Goal: Task Accomplishment & Management: Manage account settings

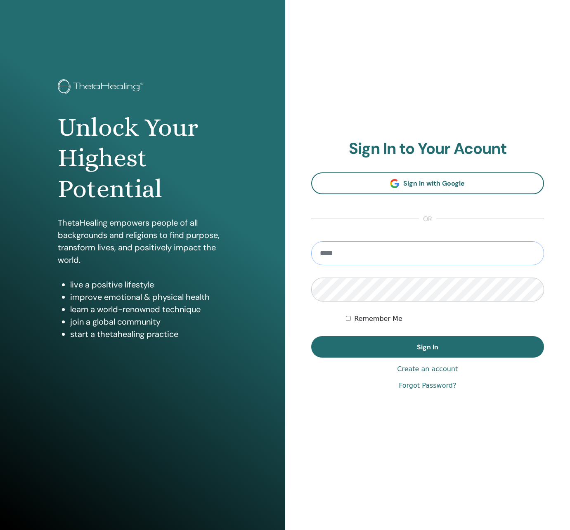
type input "**********"
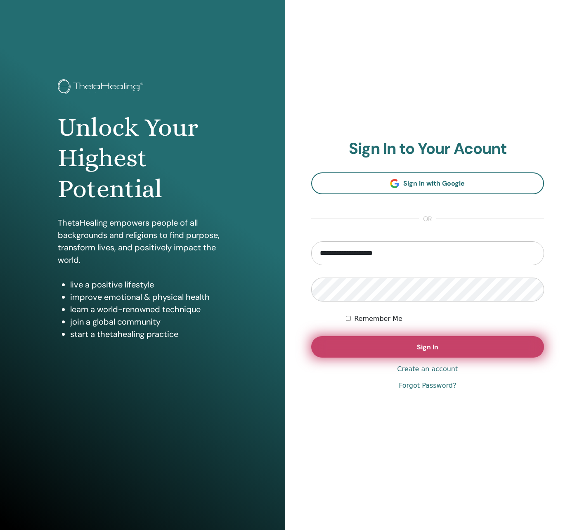
click at [399, 351] on button "Sign In" at bounding box center [427, 346] width 233 height 21
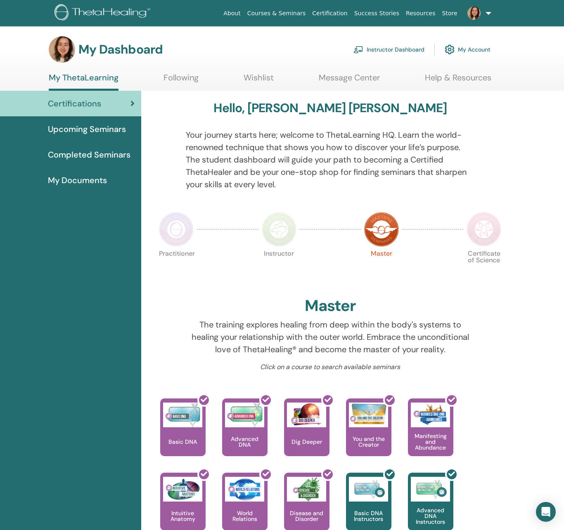
click at [404, 54] on link "Instructor Dashboard" at bounding box center [388, 49] width 71 height 18
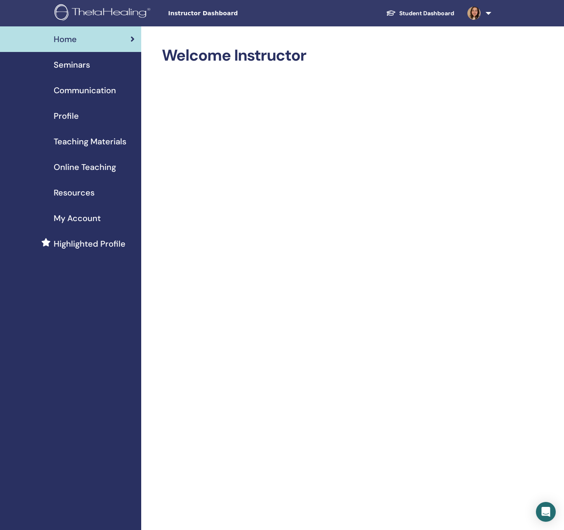
click at [104, 68] on div "Seminars" at bounding box center [71, 65] width 128 height 12
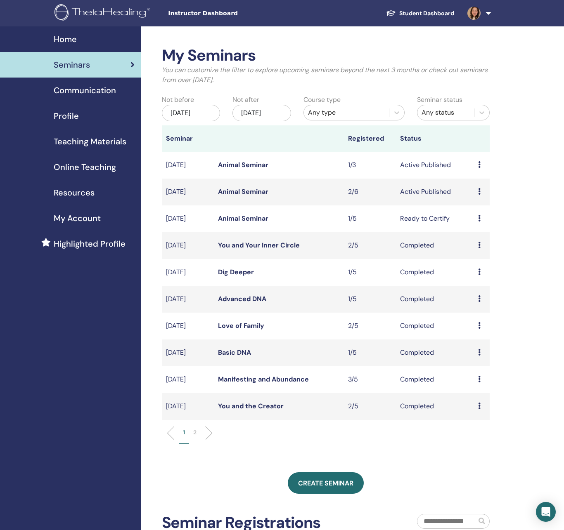
click at [251, 196] on link "Animal Seminar" at bounding box center [243, 191] width 50 height 9
click at [244, 169] on link "Animal Seminar" at bounding box center [243, 165] width 50 height 9
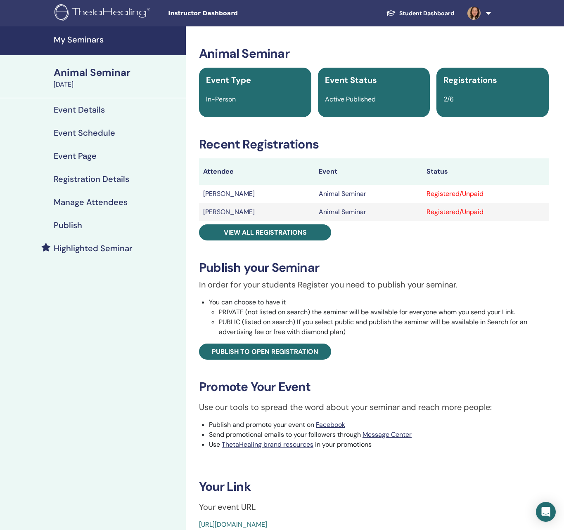
click at [229, 194] on td "[PERSON_NAME]" at bounding box center [257, 194] width 116 height 18
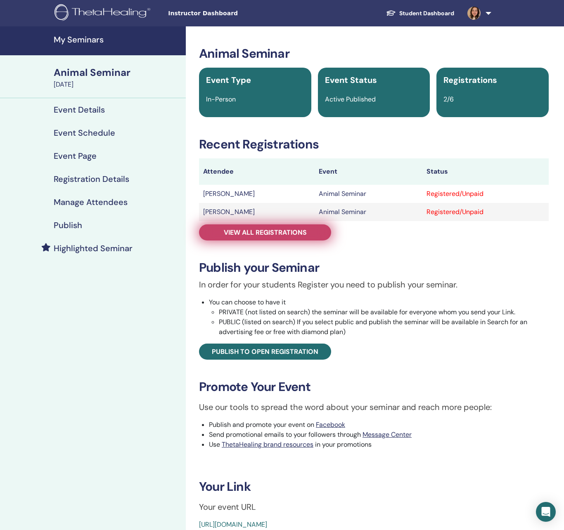
click at [270, 237] on span "View all registrations" at bounding box center [265, 232] width 83 height 9
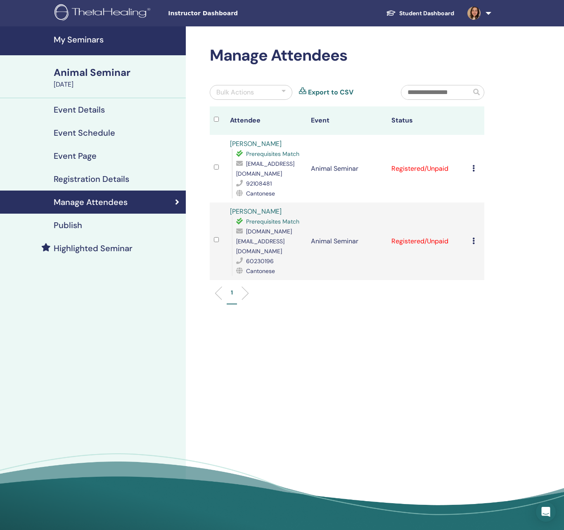
click at [474, 238] on icon at bounding box center [473, 241] width 2 height 7
click at [418, 202] on td "Registered/Unpaid" at bounding box center [427, 169] width 80 height 68
click at [473, 238] on icon at bounding box center [473, 241] width 2 height 7
click at [476, 305] on p "Complete and Certify" at bounding box center [489, 306] width 65 height 10
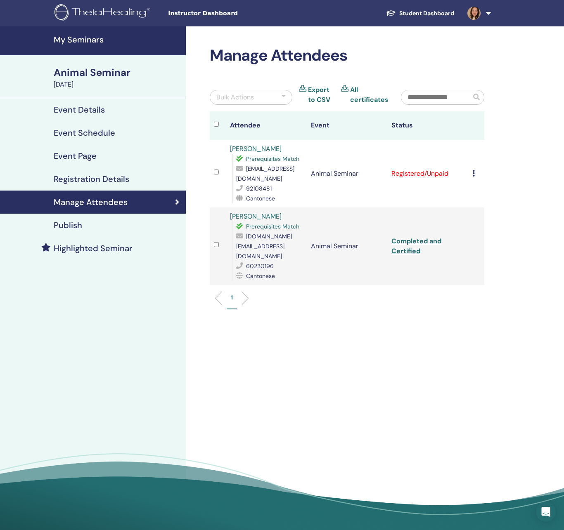
click at [474, 173] on icon at bounding box center [473, 173] width 2 height 7
click at [473, 259] on link "Download Certificate" at bounding box center [490, 258] width 64 height 9
click at [414, 246] on link "Completed and Certified" at bounding box center [416, 246] width 50 height 19
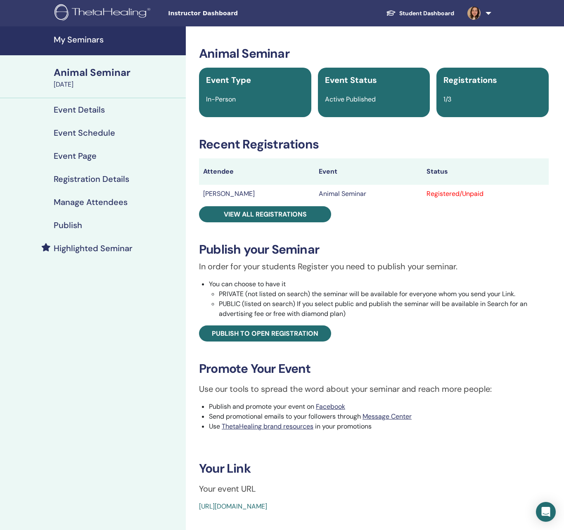
click at [315, 192] on td "Animal Seminar" at bounding box center [369, 194] width 108 height 18
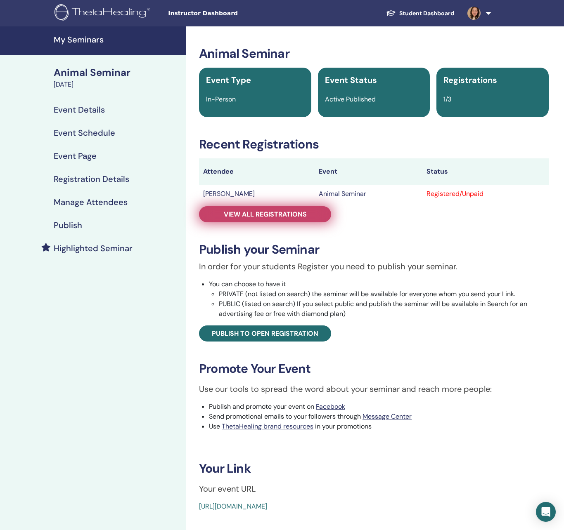
click at [243, 209] on link "View all registrations" at bounding box center [265, 214] width 132 height 16
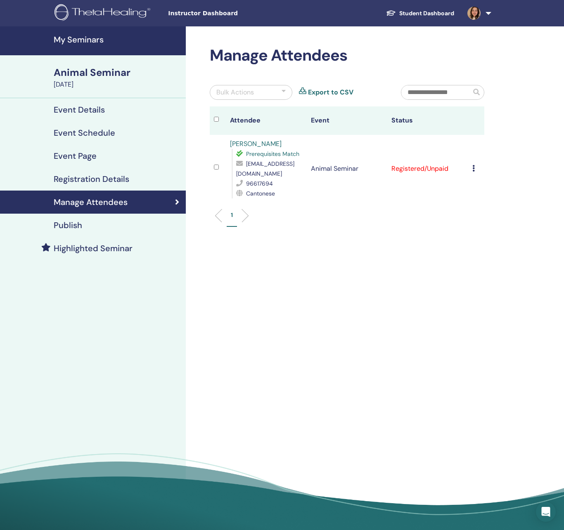
click at [473, 167] on icon at bounding box center [473, 168] width 2 height 7
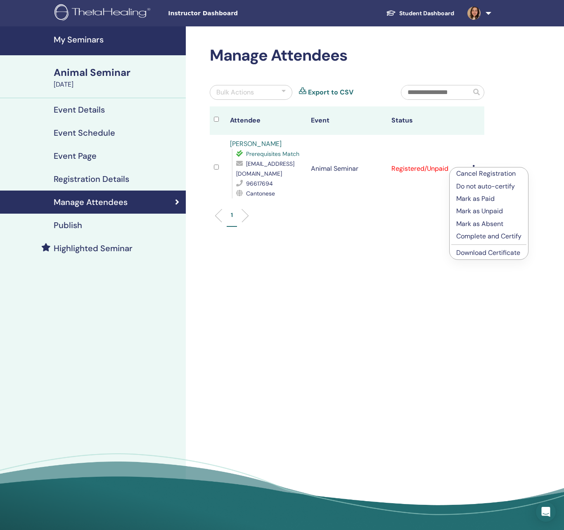
click at [472, 253] on link "Download Certificate" at bounding box center [488, 252] width 64 height 9
